Goal: Information Seeking & Learning: Learn about a topic

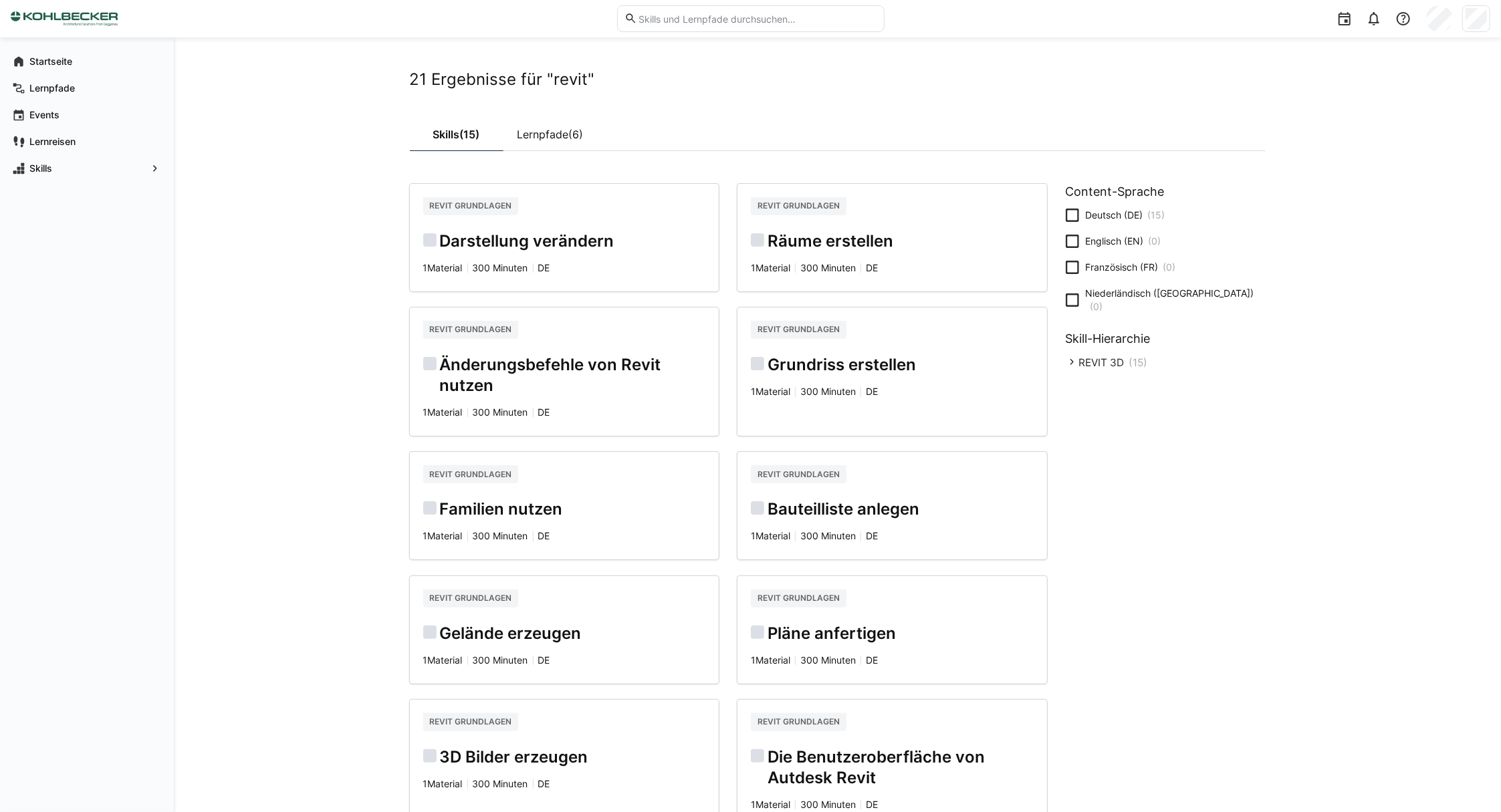
click at [550, 240] on h2 "Darstellung verändern" at bounding box center [565, 242] width 283 height 21
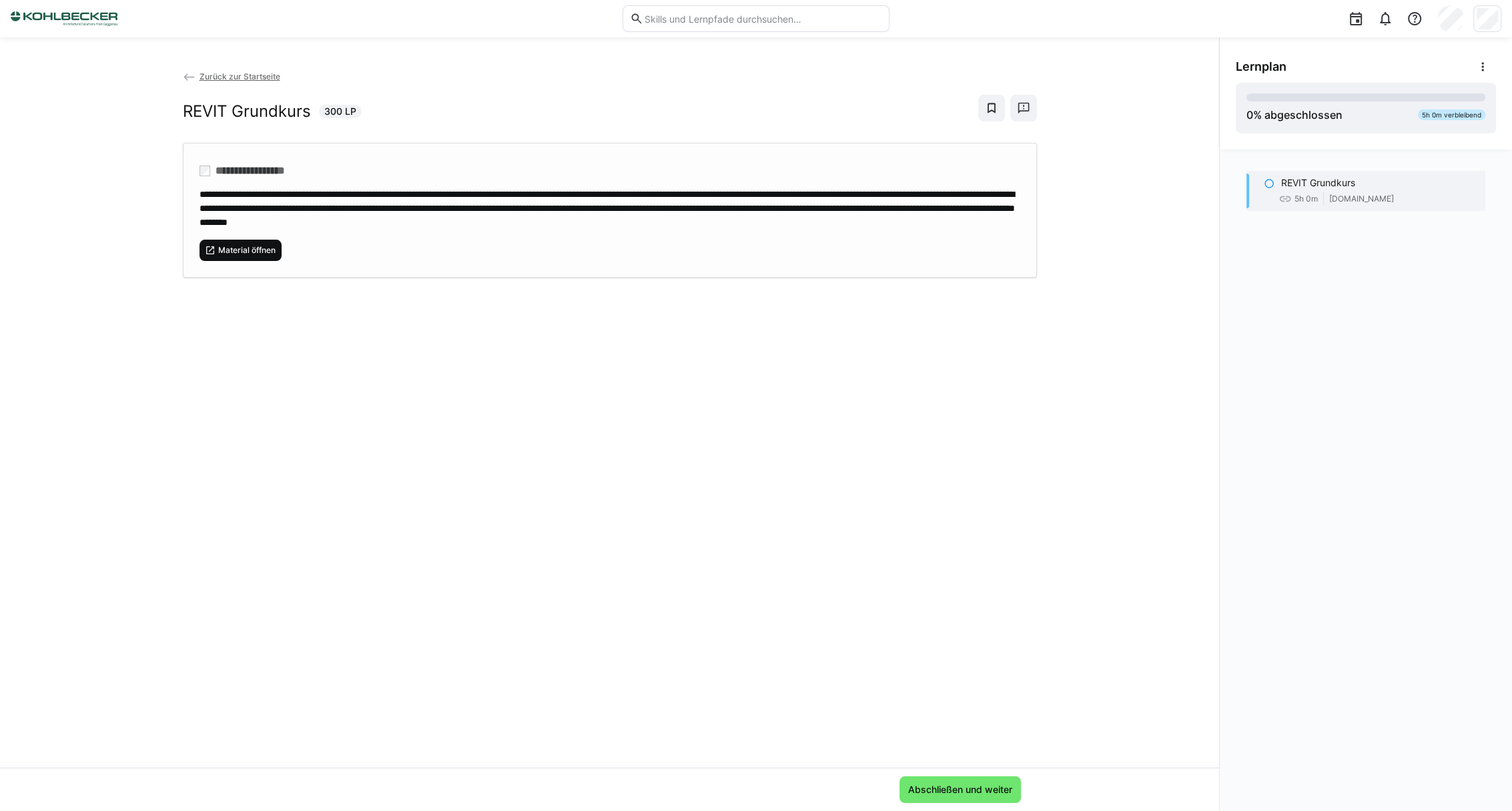
click at [252, 250] on span "Material öffnen" at bounding box center [245, 250] width 60 height 10
